Goal: Leave review/rating

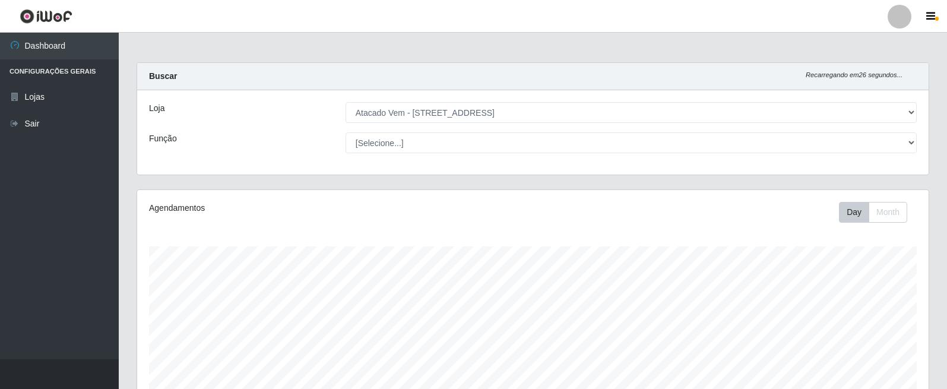
select select "455"
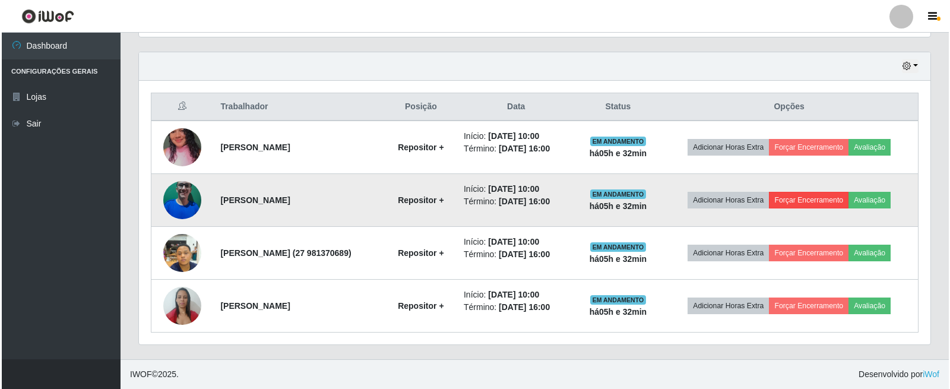
scroll to position [246, 791]
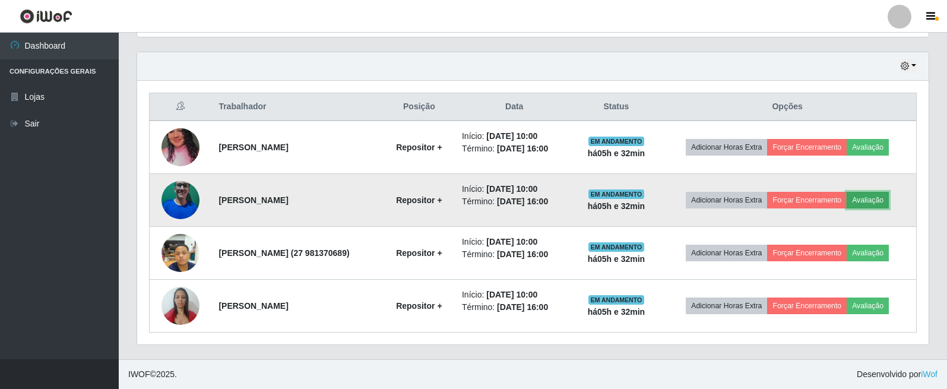
click at [889, 196] on button "Avaliação" at bounding box center [867, 200] width 42 height 17
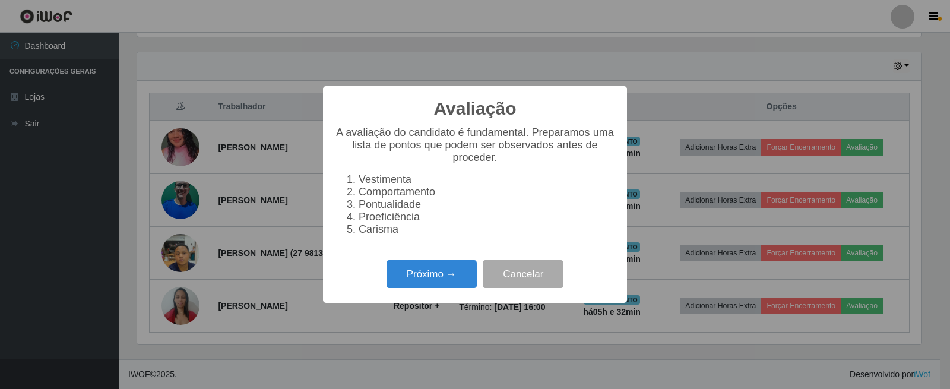
scroll to position [246, 784]
click at [427, 288] on button "Próximo →" at bounding box center [431, 274] width 90 height 28
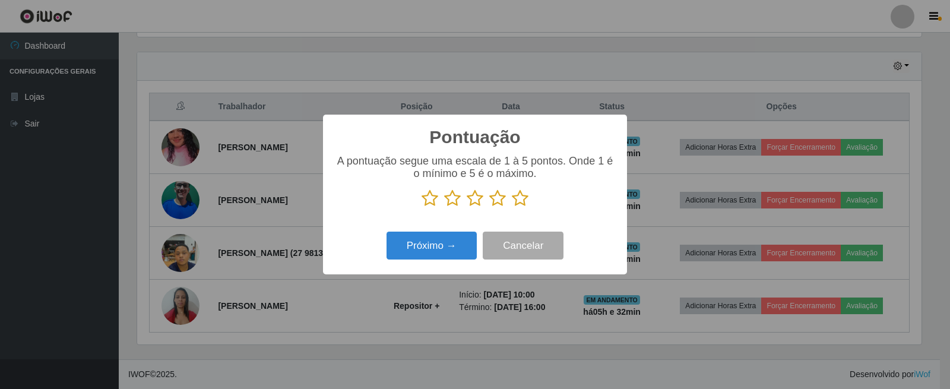
click at [519, 201] on icon at bounding box center [520, 198] width 17 height 18
click at [512, 207] on input "radio" at bounding box center [512, 207] width 0 height 0
click at [463, 243] on button "Próximo →" at bounding box center [431, 246] width 90 height 28
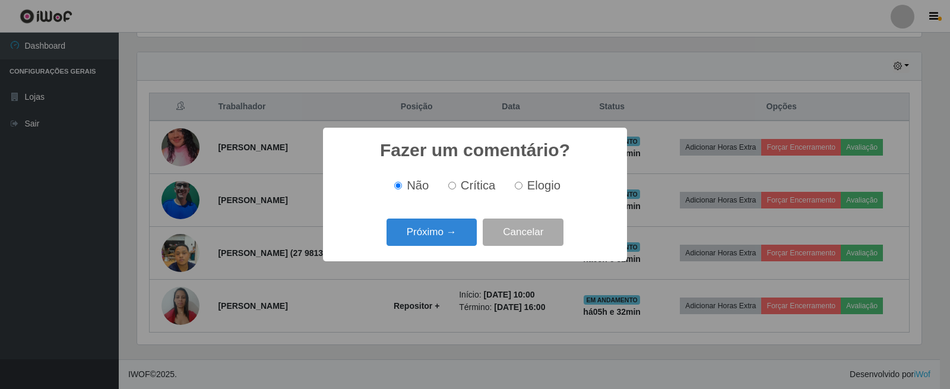
click at [512, 188] on label "Elogio" at bounding box center [535, 186] width 50 height 14
click at [515, 188] on input "Elogio" at bounding box center [519, 186] width 8 height 8
radio input "true"
click at [448, 234] on button "Próximo →" at bounding box center [431, 232] width 90 height 28
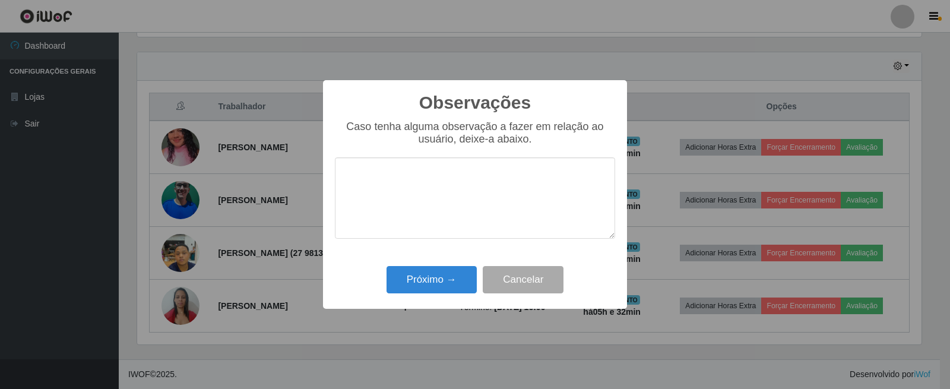
click at [356, 177] on textarea at bounding box center [475, 197] width 280 height 81
type textarea "bom trabalho"
click at [416, 286] on button "Próximo →" at bounding box center [431, 280] width 90 height 28
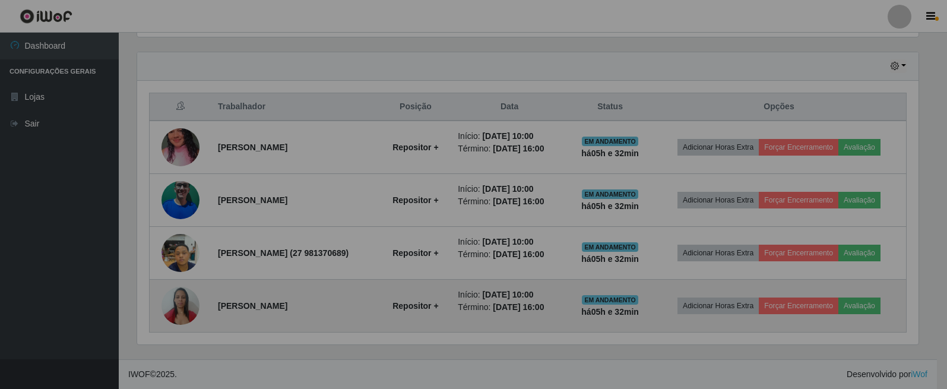
scroll to position [246, 791]
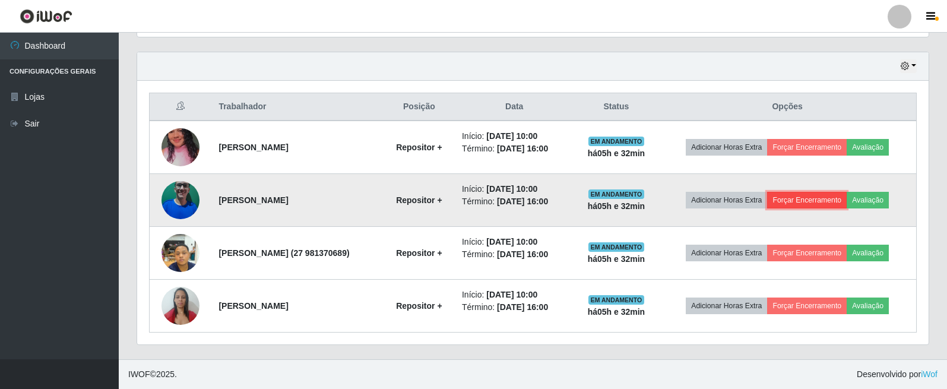
click at [827, 204] on button "Forçar Encerramento" at bounding box center [807, 200] width 80 height 17
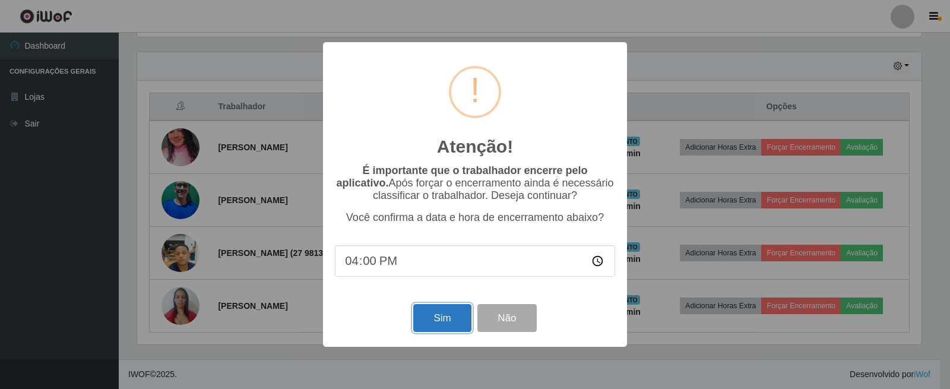
click at [445, 332] on button "Sim" at bounding box center [442, 318] width 58 height 28
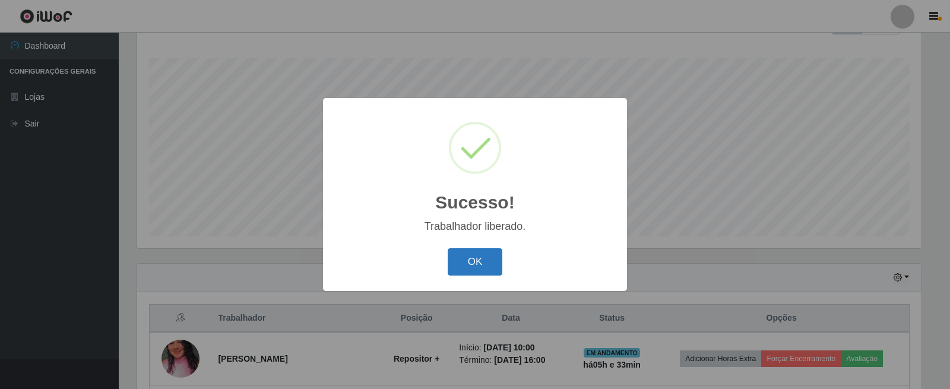
click at [494, 261] on button "OK" at bounding box center [475, 262] width 55 height 28
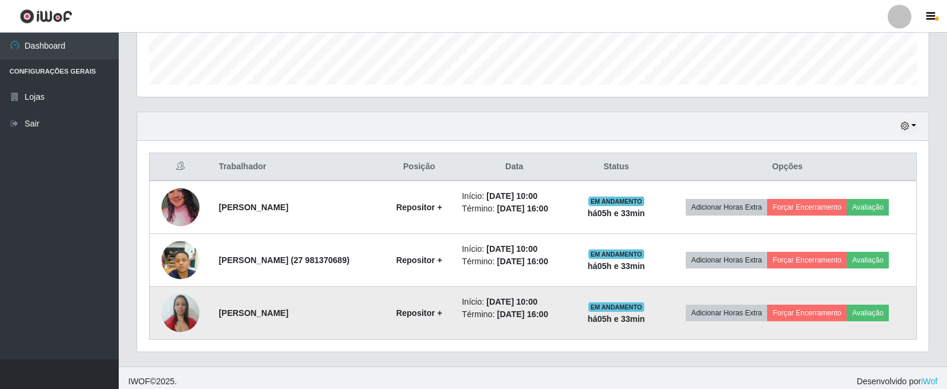
scroll to position [347, 0]
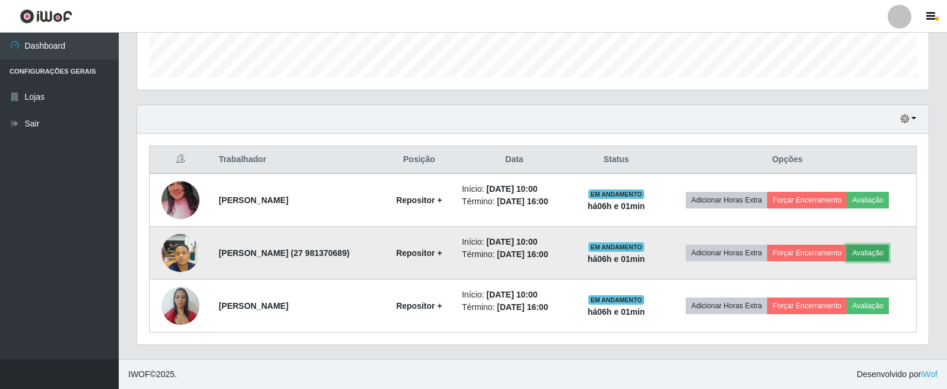
click at [887, 251] on button "Avaliação" at bounding box center [867, 253] width 42 height 17
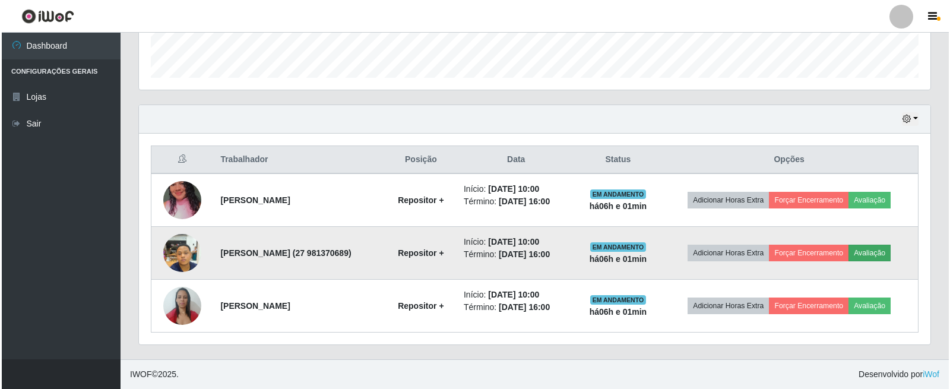
scroll to position [246, 784]
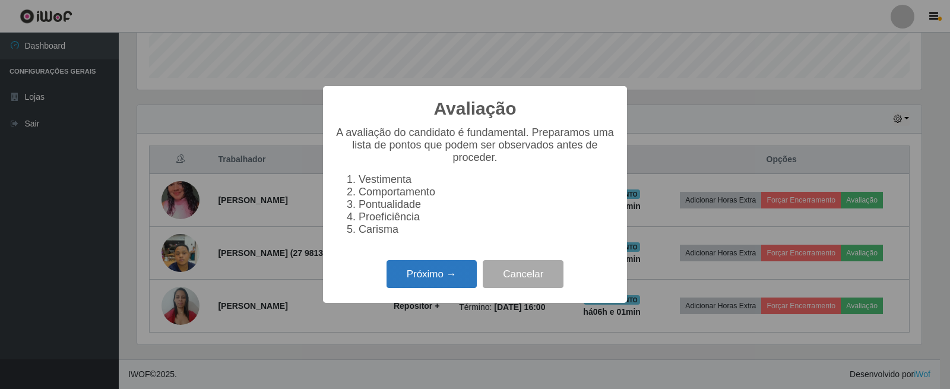
click at [420, 288] on button "Próximo →" at bounding box center [431, 274] width 90 height 28
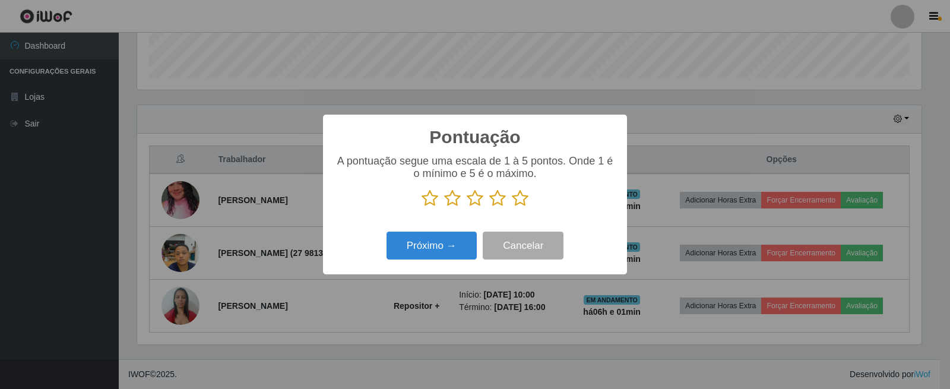
scroll to position [593363, 592825]
click at [519, 202] on icon at bounding box center [520, 198] width 17 height 18
click at [512, 207] on input "radio" at bounding box center [512, 207] width 0 height 0
click at [418, 251] on button "Próximo →" at bounding box center [431, 246] width 90 height 28
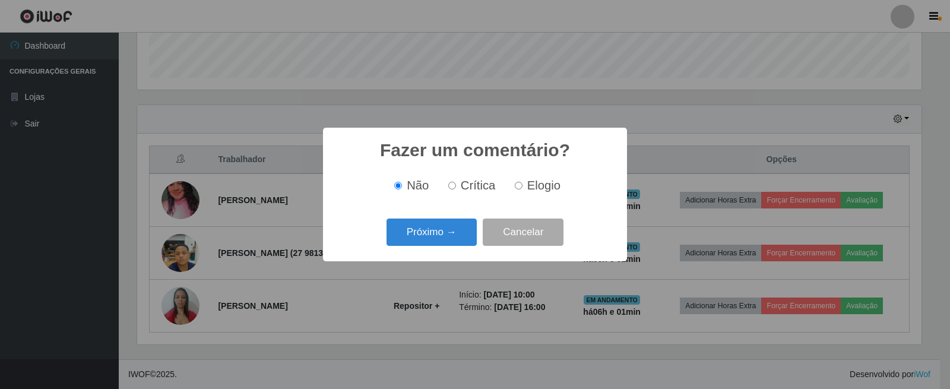
click at [520, 189] on input "Elogio" at bounding box center [519, 186] width 8 height 8
radio input "true"
click at [413, 229] on button "Próximo →" at bounding box center [431, 232] width 90 height 28
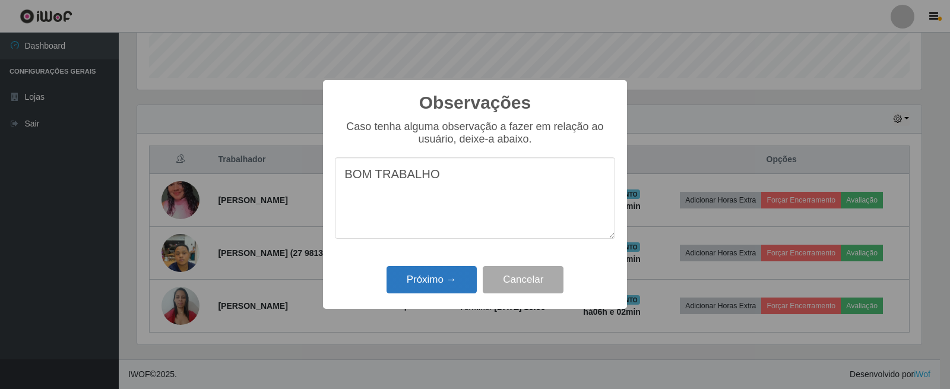
type textarea "BOM TRABALHO"
click at [412, 283] on button "Próximo →" at bounding box center [431, 280] width 90 height 28
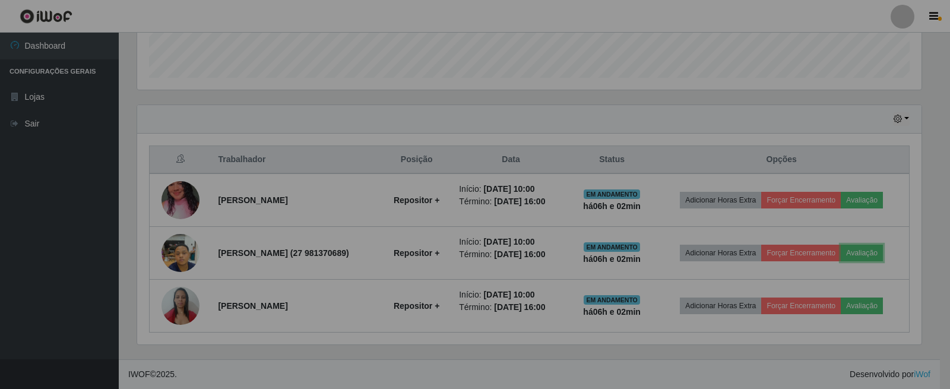
scroll to position [246, 791]
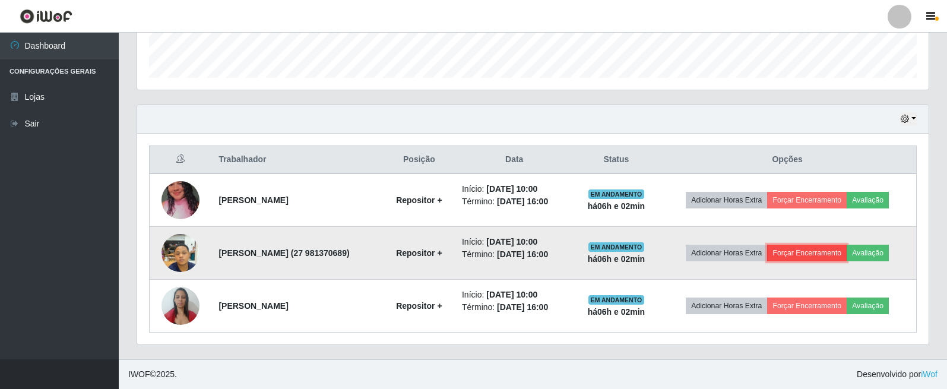
click at [814, 253] on button "Forçar Encerramento" at bounding box center [807, 253] width 80 height 17
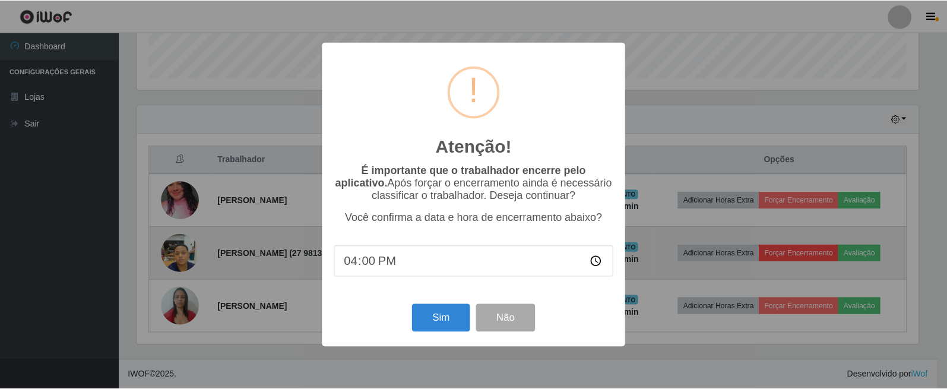
scroll to position [246, 784]
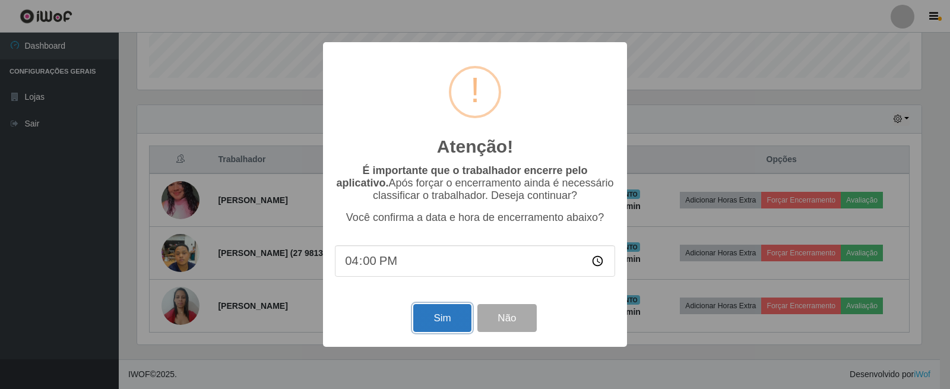
click at [430, 322] on button "Sim" at bounding box center [442, 318] width 58 height 28
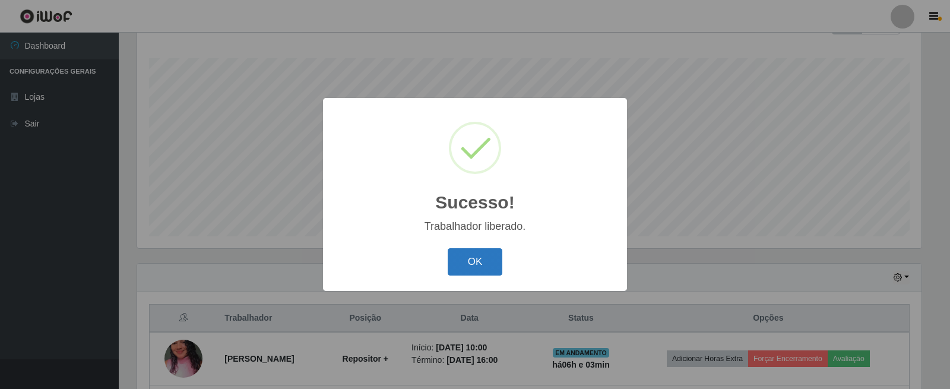
click at [480, 258] on button "OK" at bounding box center [475, 262] width 55 height 28
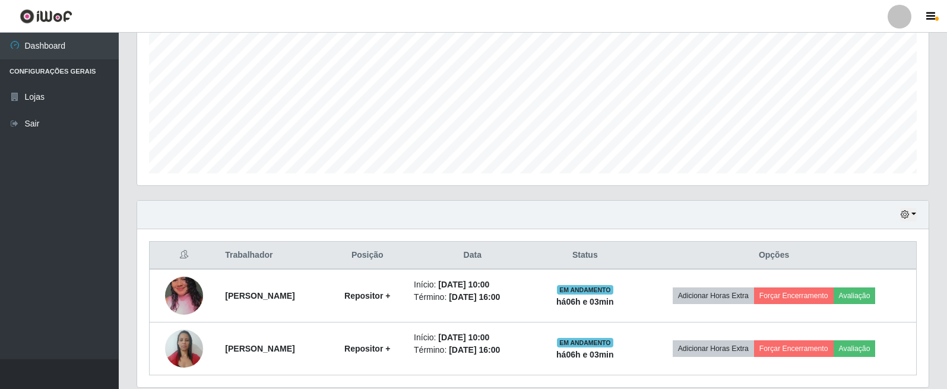
scroll to position [294, 0]
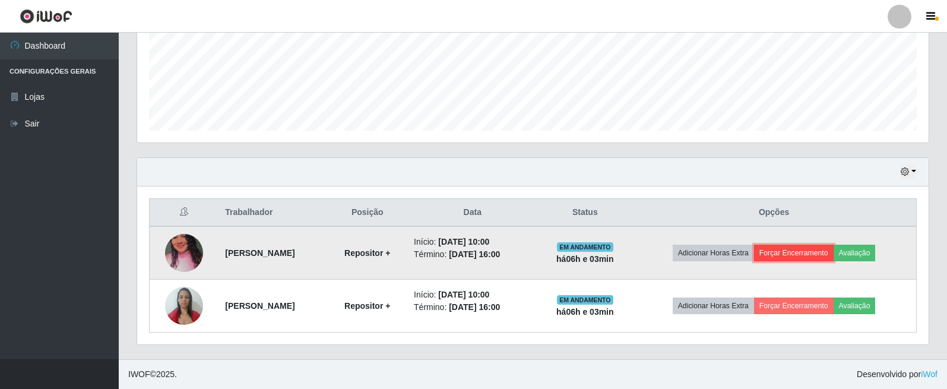
click at [803, 256] on button "Forçar Encerramento" at bounding box center [794, 253] width 80 height 17
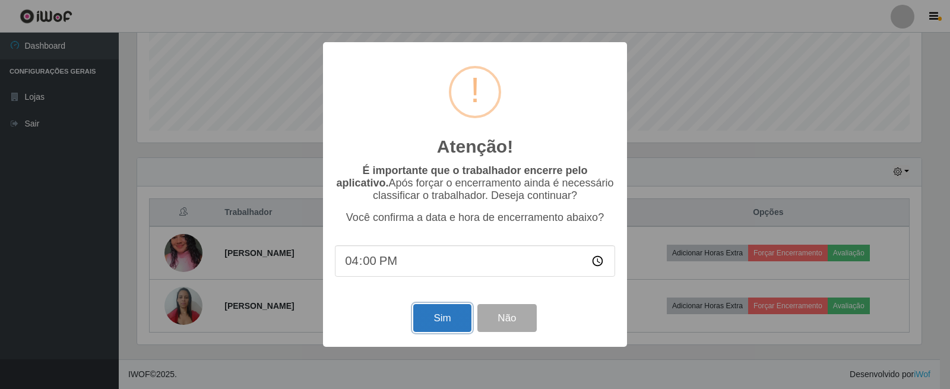
click at [454, 322] on button "Sim" at bounding box center [442, 318] width 58 height 28
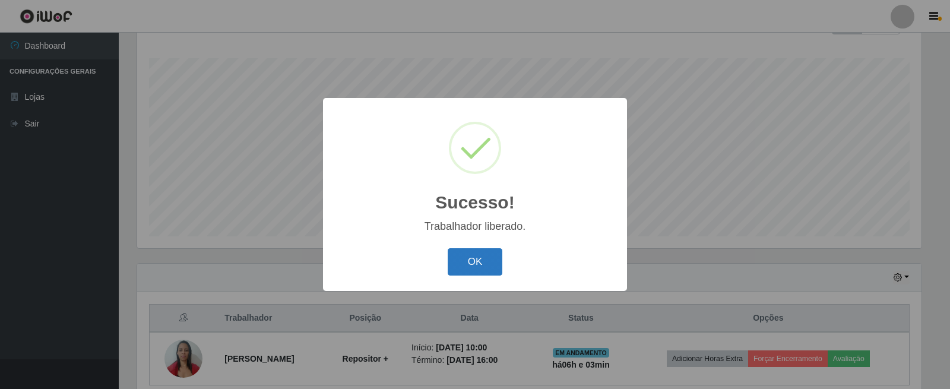
click at [469, 255] on button "OK" at bounding box center [475, 262] width 55 height 28
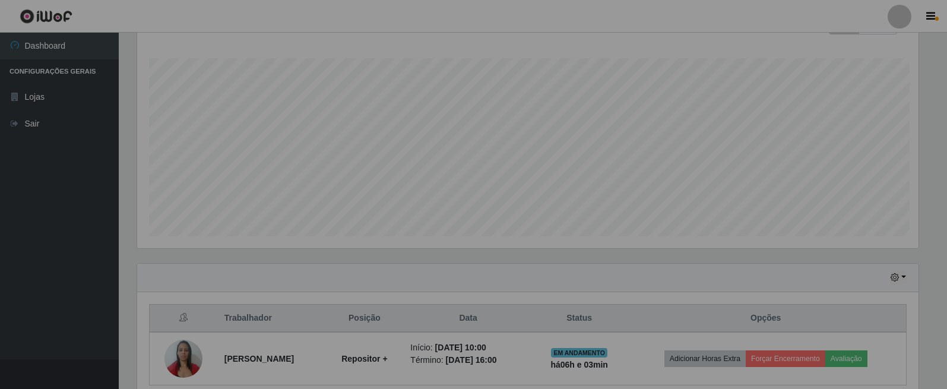
scroll to position [246, 791]
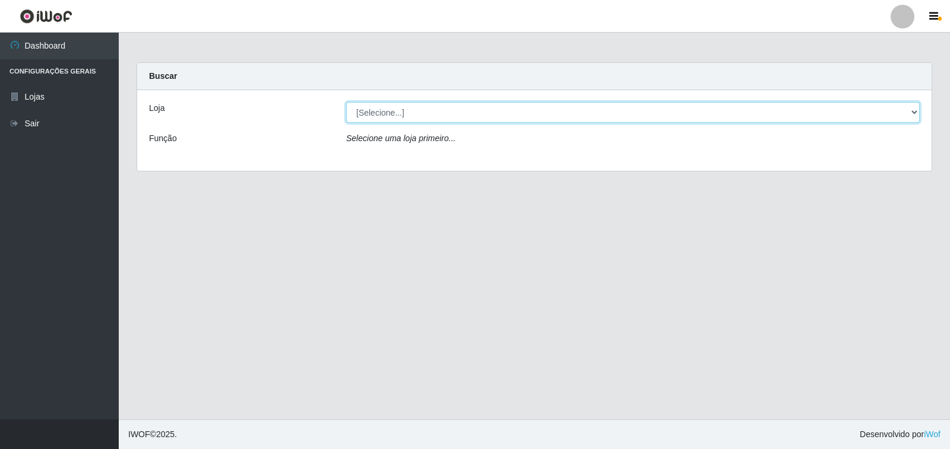
click at [856, 114] on select "[Selecione...] Atacado Vem - [STREET_ADDRESS]" at bounding box center [632, 112] width 573 height 21
select select "455"
click at [346, 102] on select "[Selecione...] Atacado Vem - [STREET_ADDRESS]" at bounding box center [632, 112] width 573 height 21
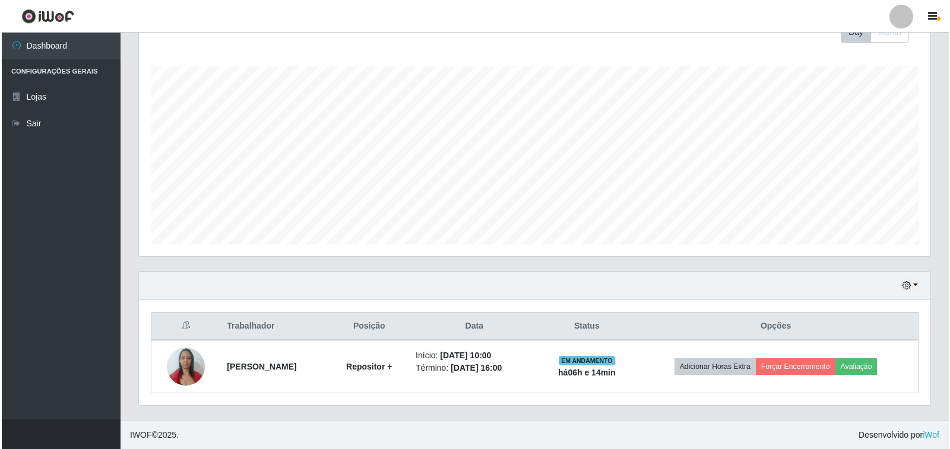
scroll to position [180, 0]
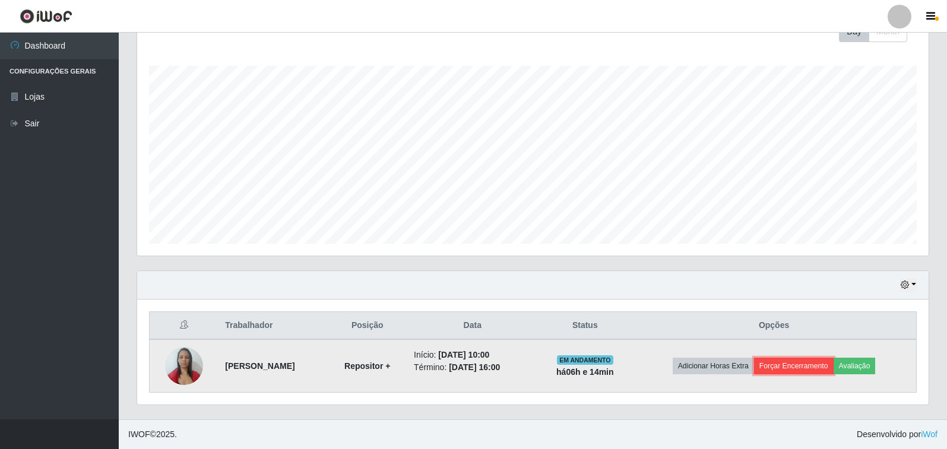
click at [795, 361] on button "Forçar Encerramento" at bounding box center [794, 366] width 80 height 17
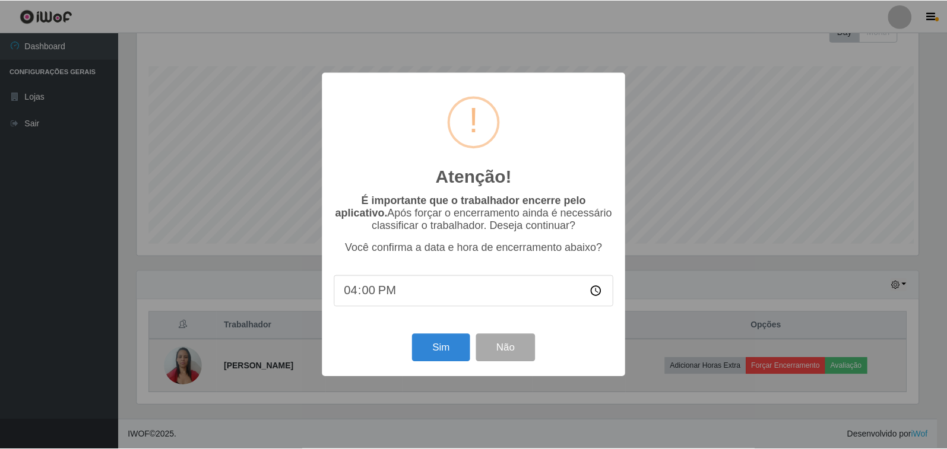
scroll to position [246, 784]
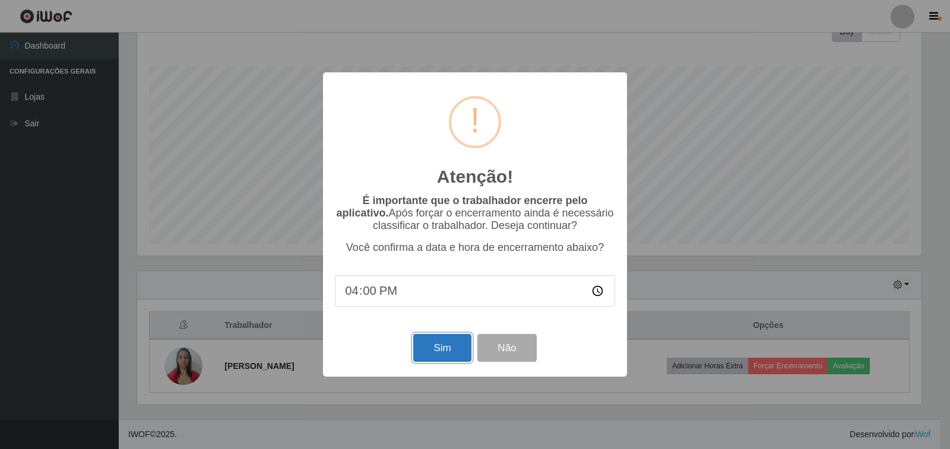
click at [456, 345] on button "Sim" at bounding box center [442, 348] width 58 height 28
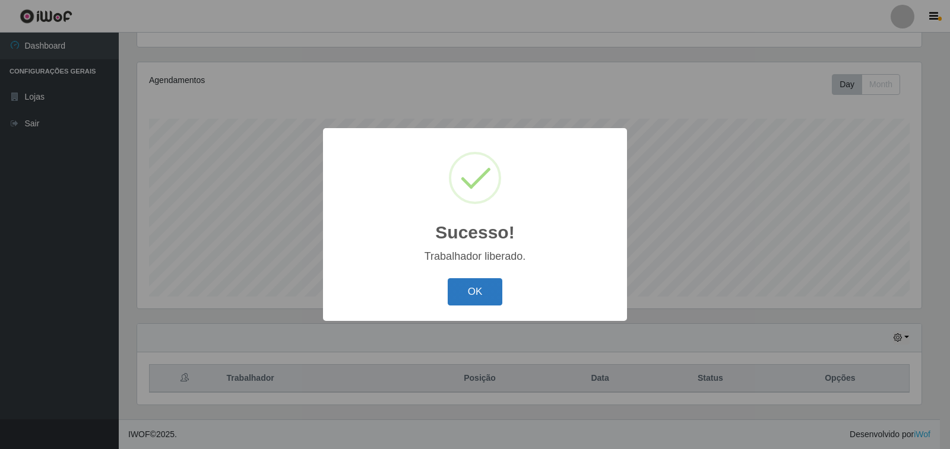
click at [474, 300] on button "OK" at bounding box center [475, 292] width 55 height 28
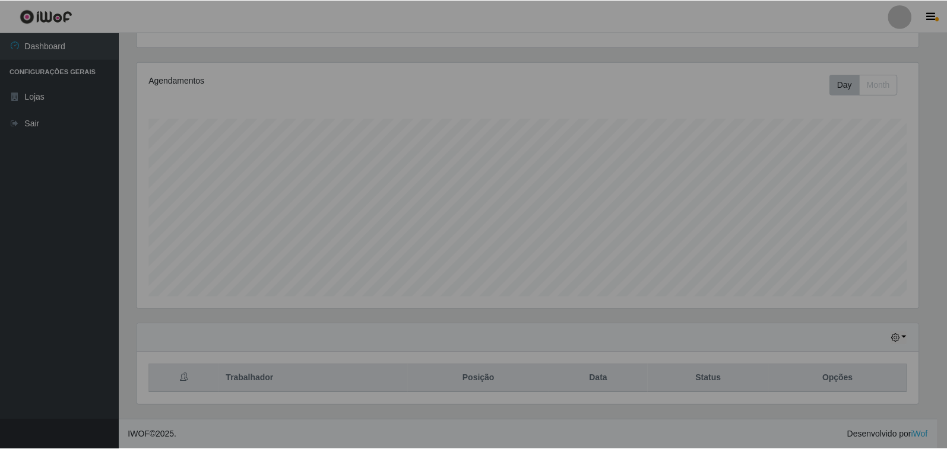
scroll to position [246, 791]
